Goal: Task Accomplishment & Management: Use online tool/utility

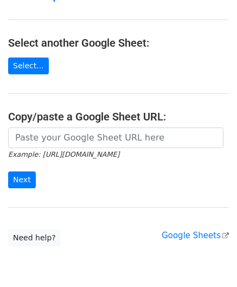
scroll to position [109, 0]
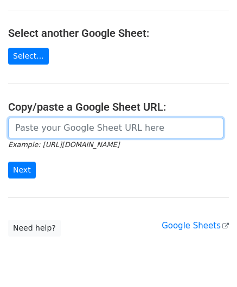
click at [49, 133] on input "url" at bounding box center [116, 128] width 216 height 21
paste input "[URL][DOMAIN_NAME]"
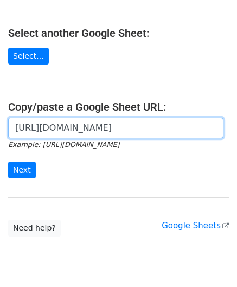
scroll to position [0, 221]
type input "[URL][DOMAIN_NAME]"
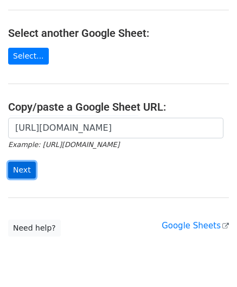
click at [21, 165] on input "Next" at bounding box center [22, 170] width 28 height 17
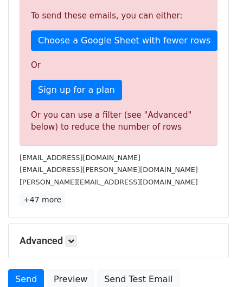
scroll to position [367, 0]
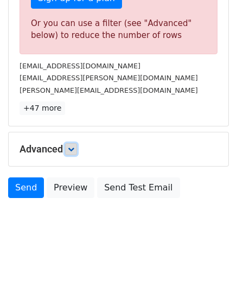
click at [74, 146] on icon at bounding box center [71, 149] width 7 height 7
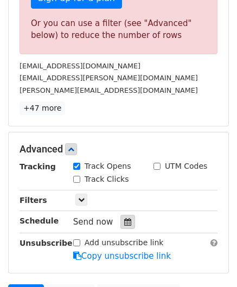
click at [124, 220] on icon at bounding box center [127, 222] width 7 height 8
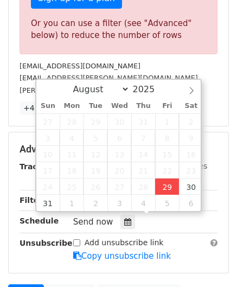
type input "2025-08-29 12:00"
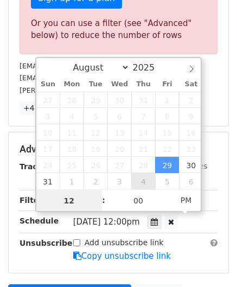
scroll to position [0, 0]
paste input "0"
type input "10"
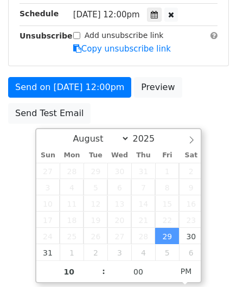
type input "2025-08-29 22:00"
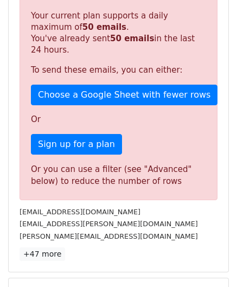
scroll to position [498, 0]
